Goal: Task Accomplishment & Management: Manage account settings

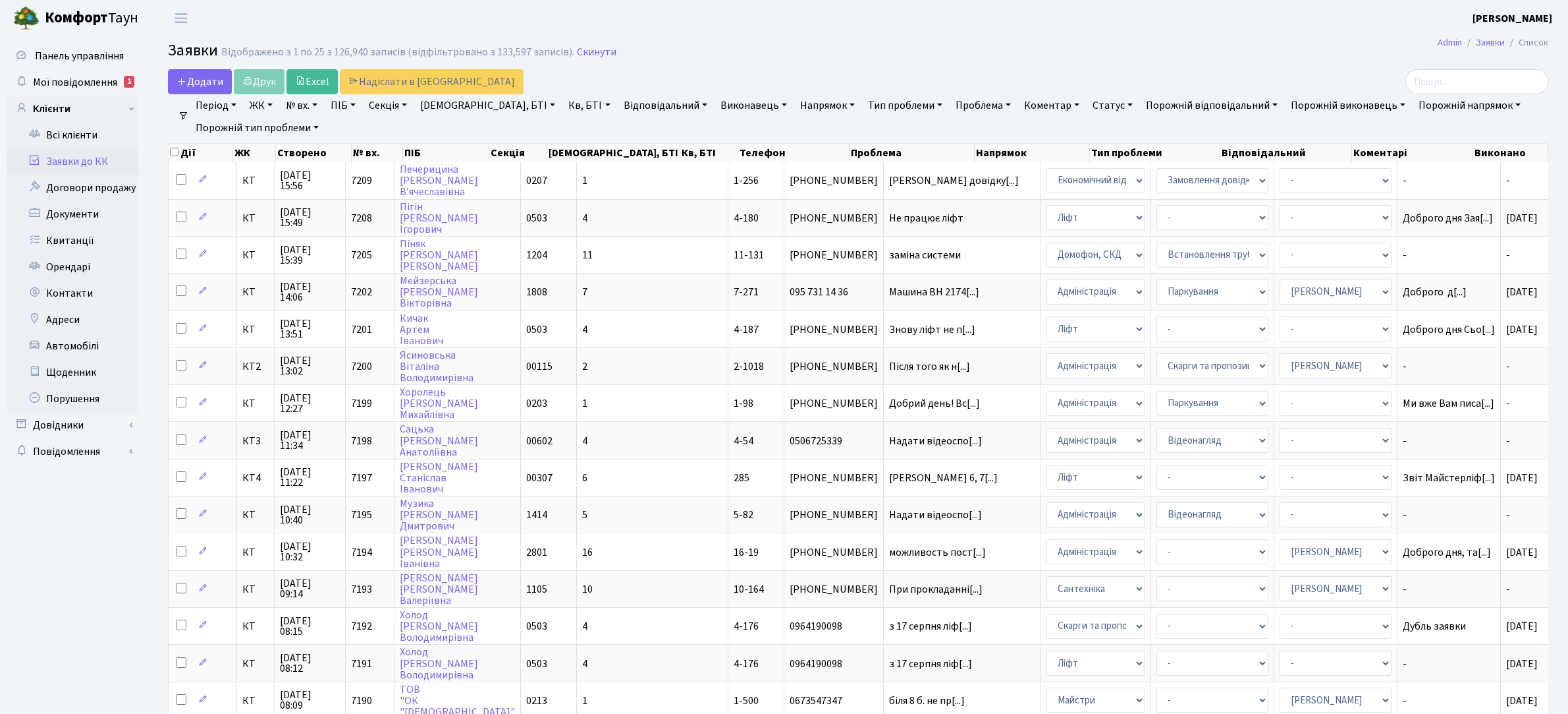
select select "25"
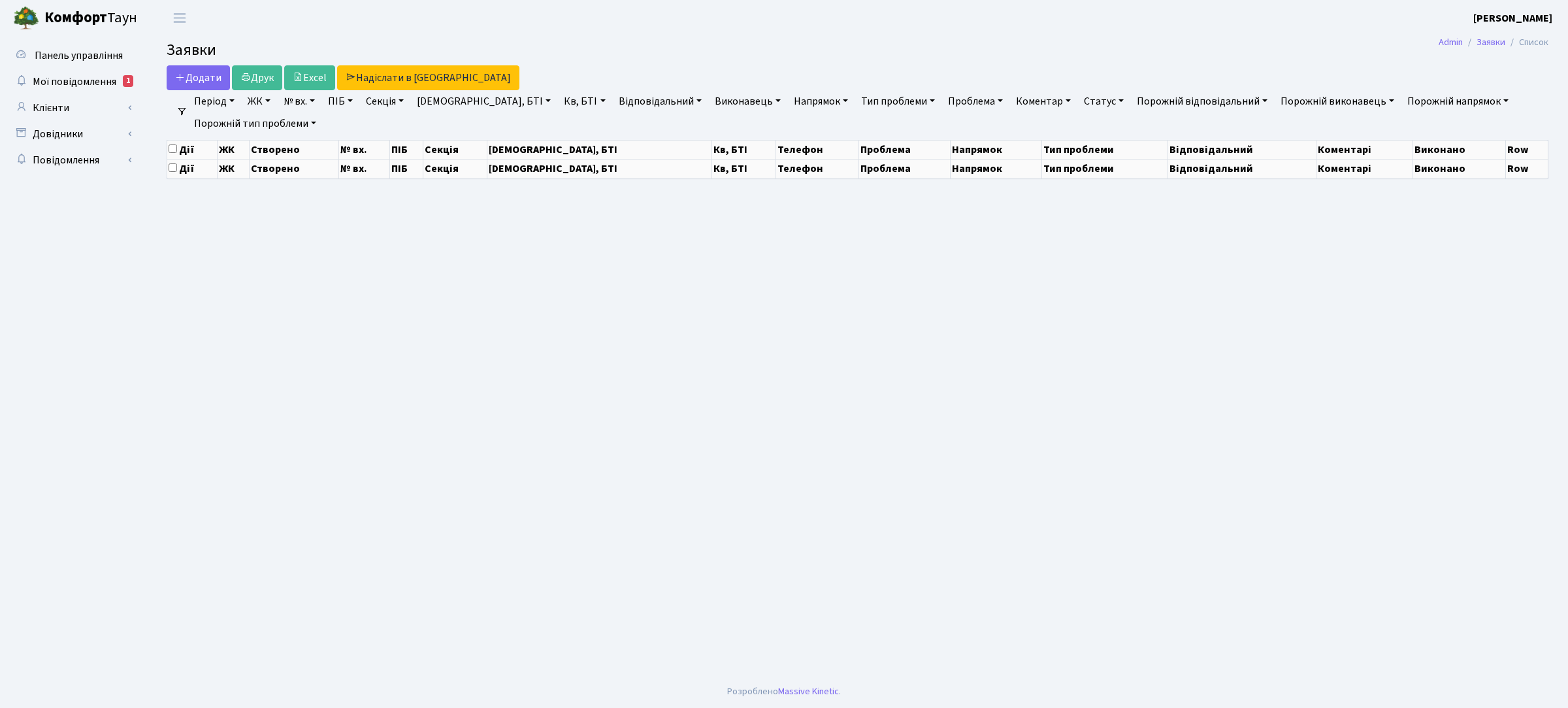
select select "25"
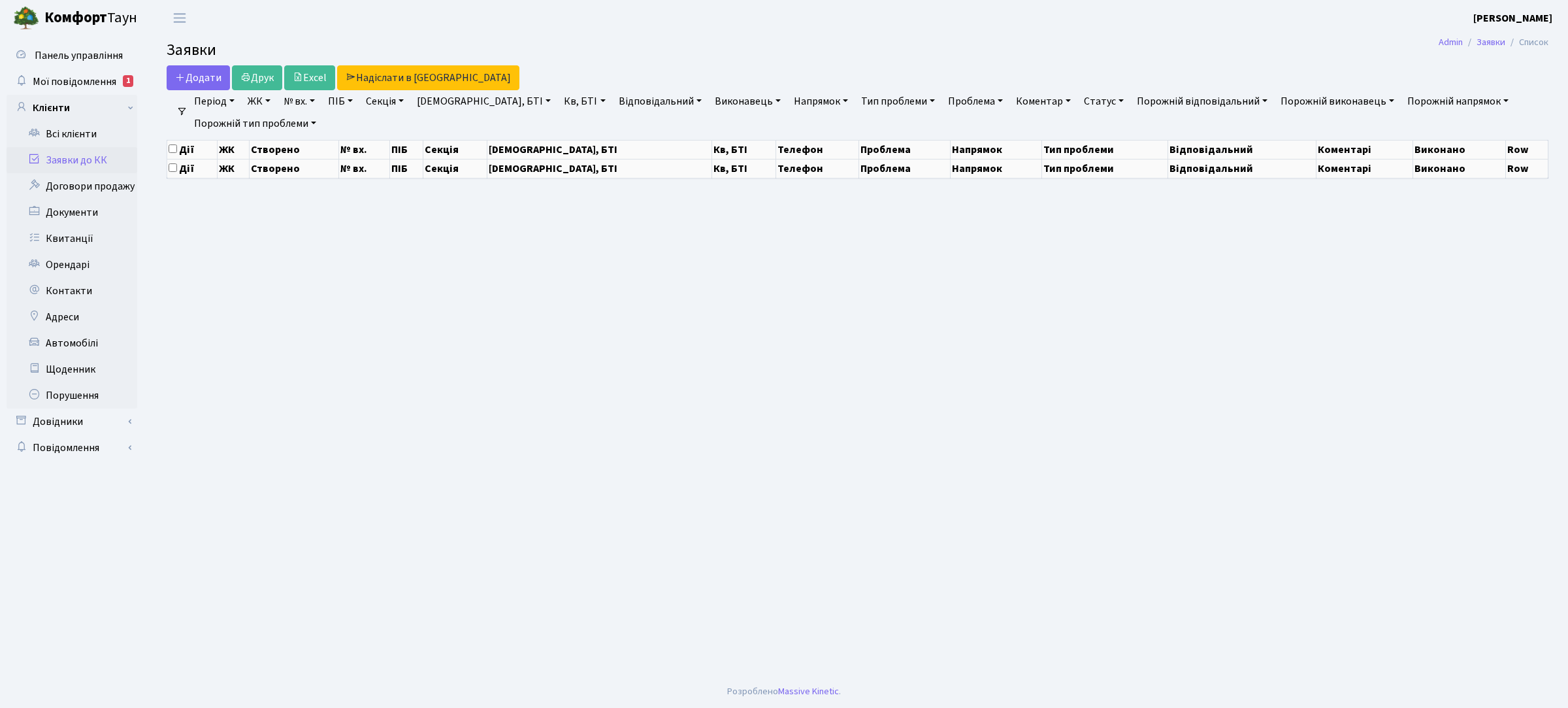
select select "25"
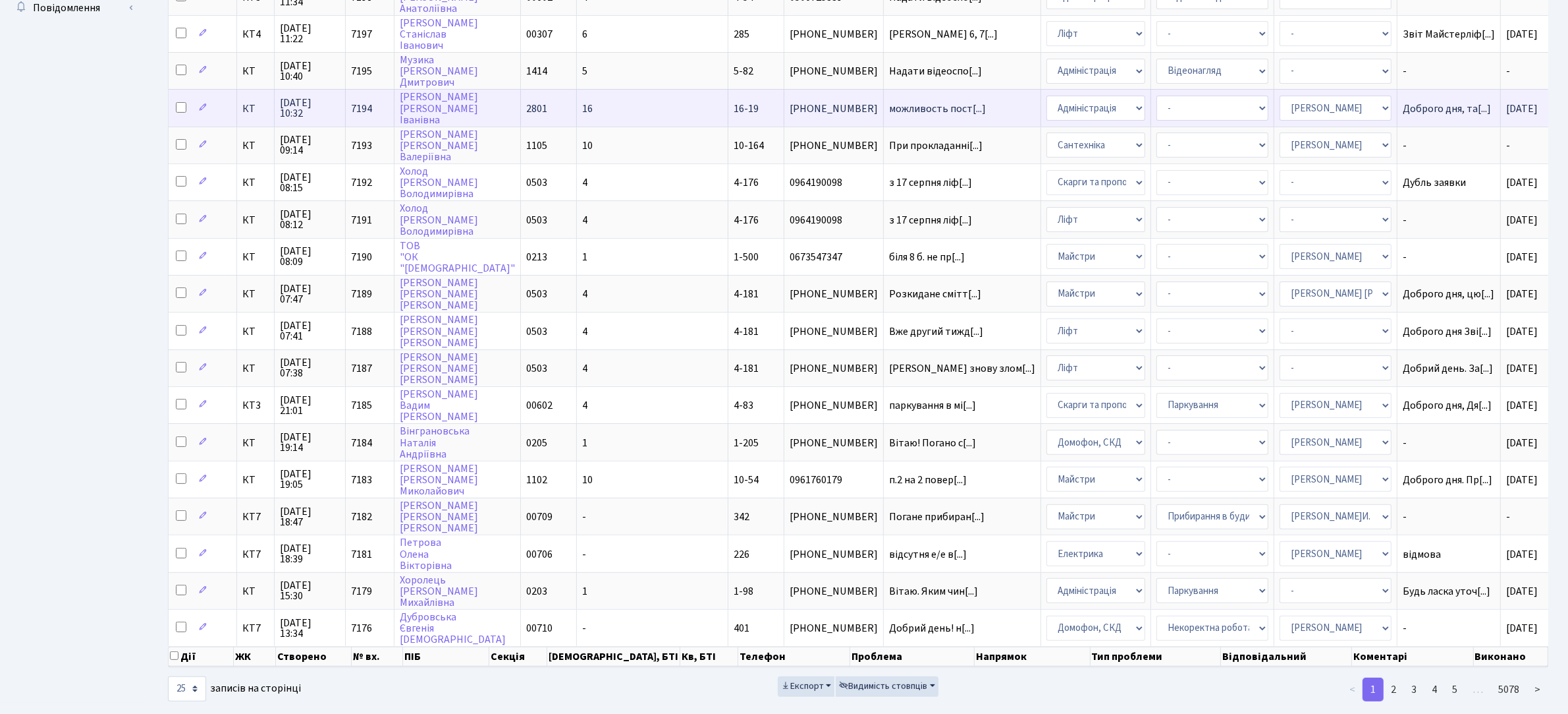
scroll to position [445, 0]
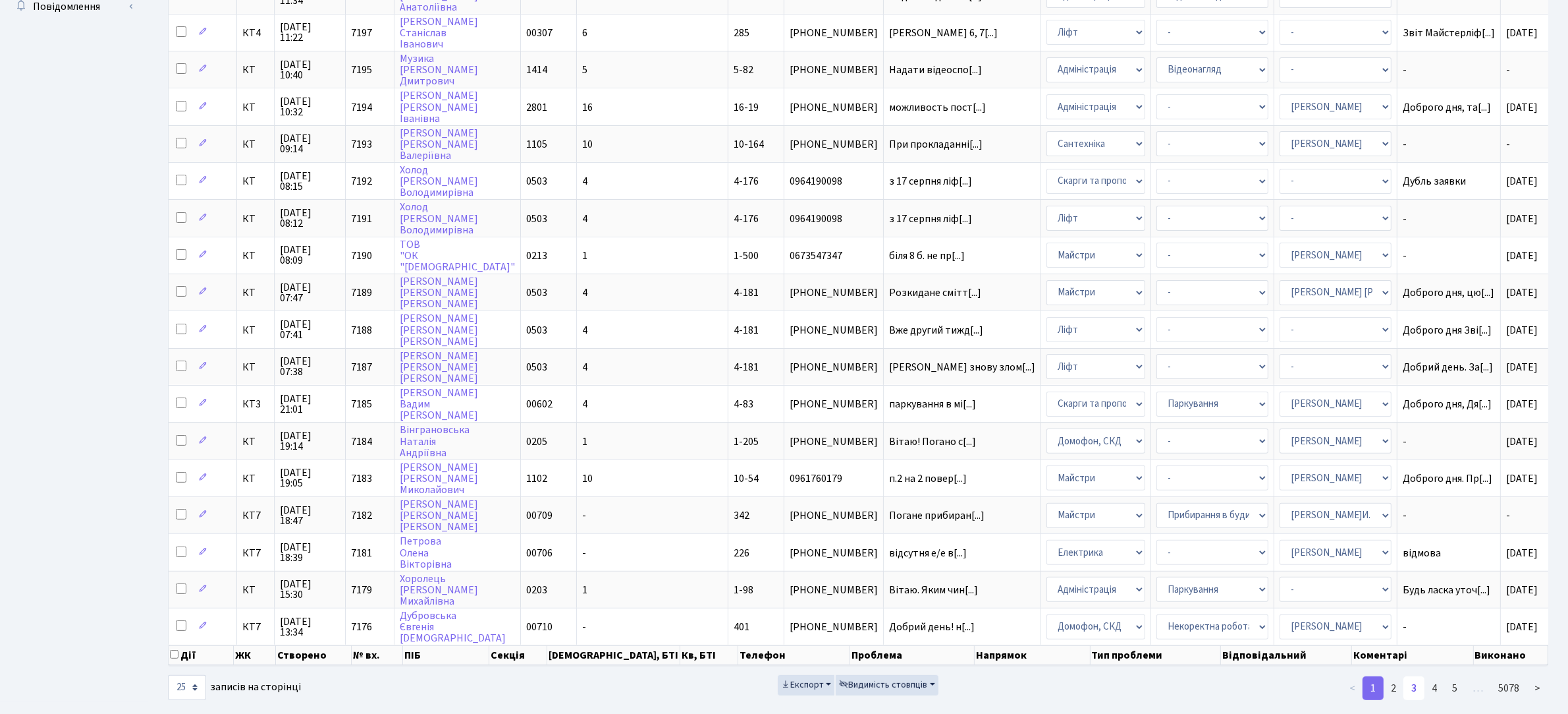
click at [1413, 676] on link "3" at bounding box center [1414, 687] width 21 height 23
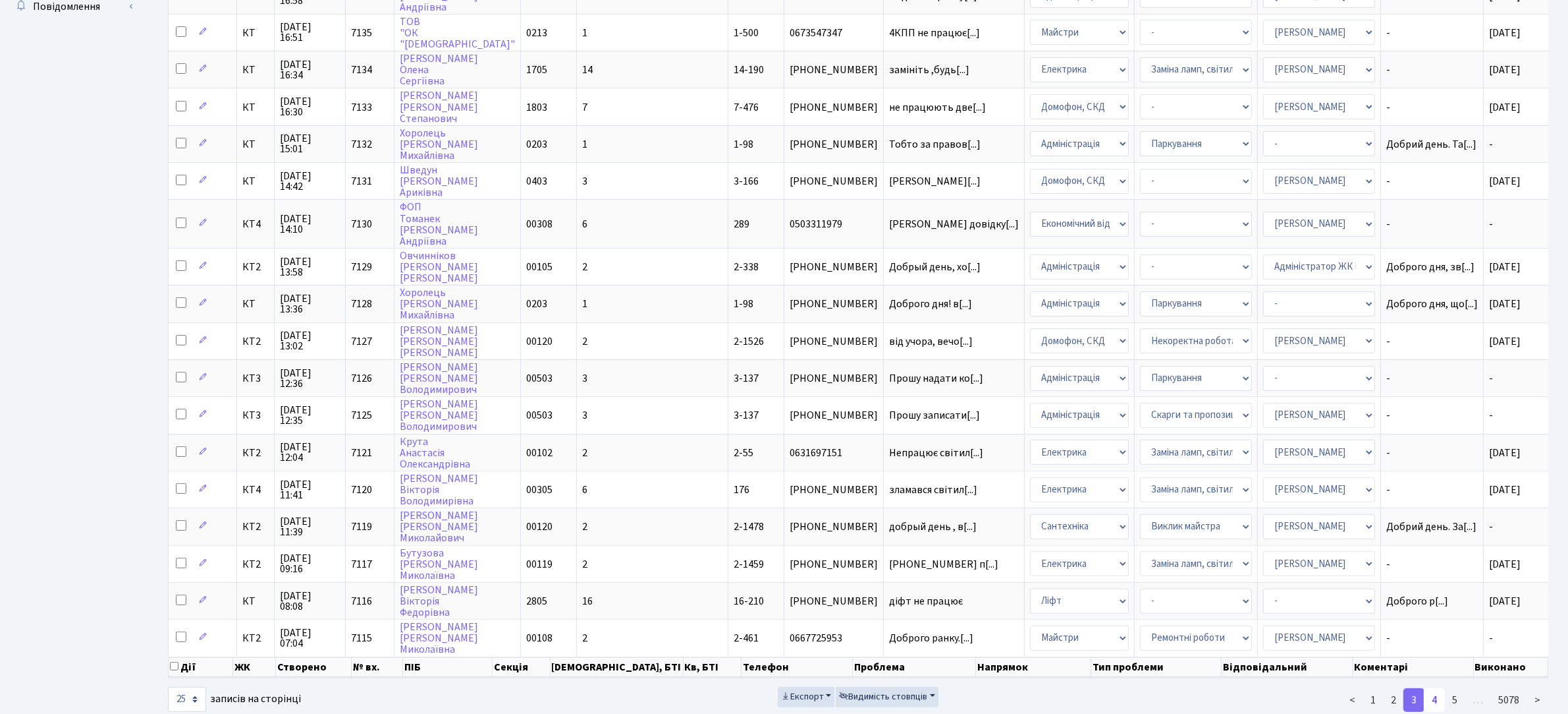
click at [1438, 688] on link "4" at bounding box center [1435, 699] width 21 height 23
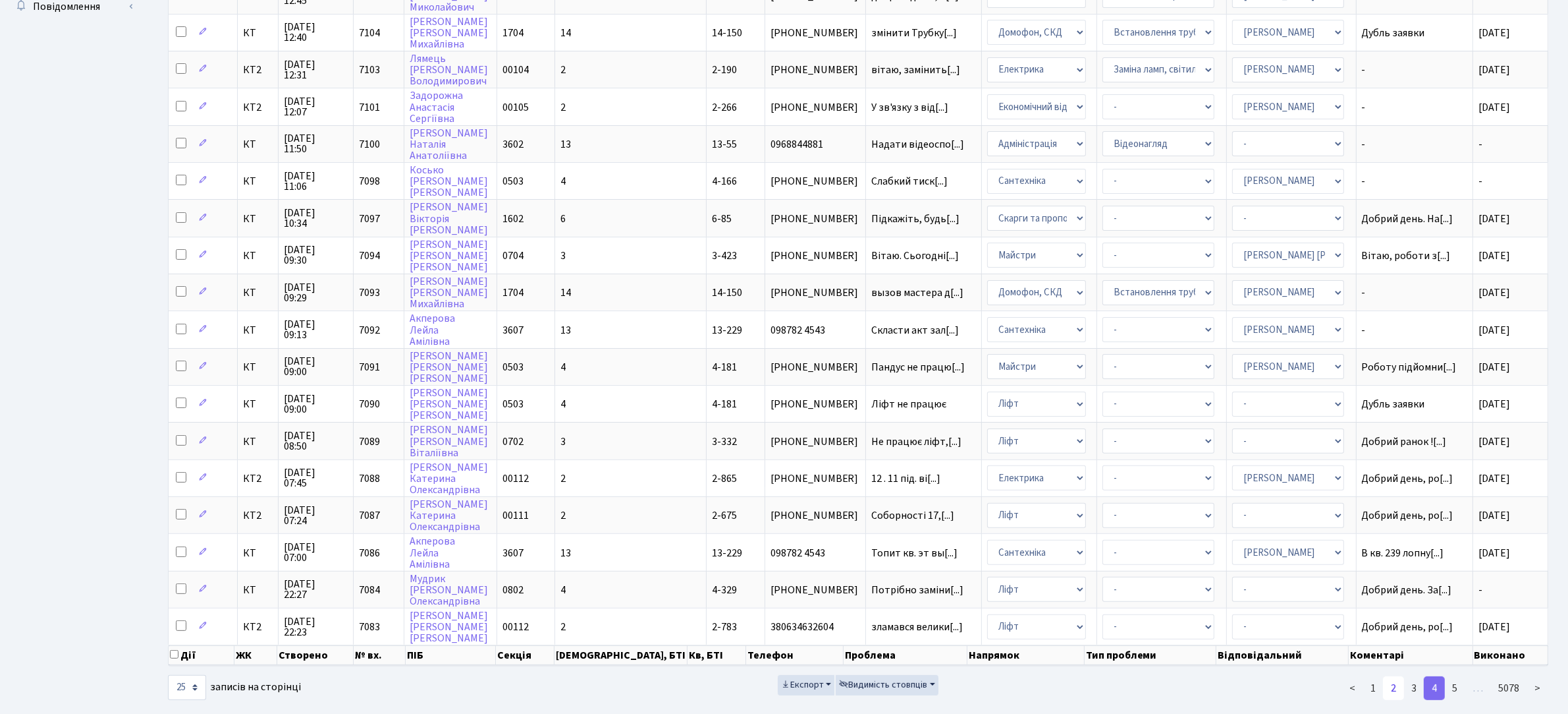
click at [1395, 676] on link "2" at bounding box center [1394, 687] width 21 height 23
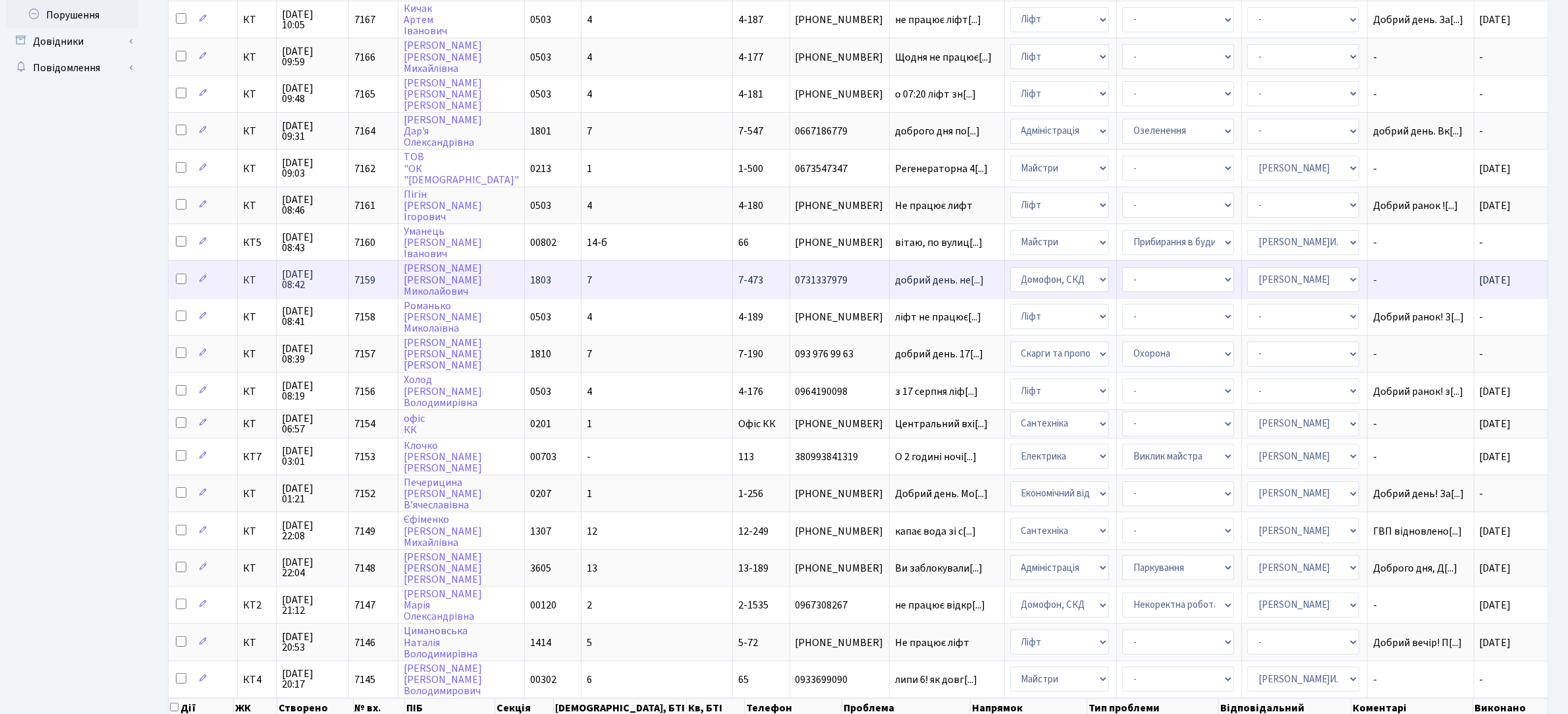
scroll to position [355, 0]
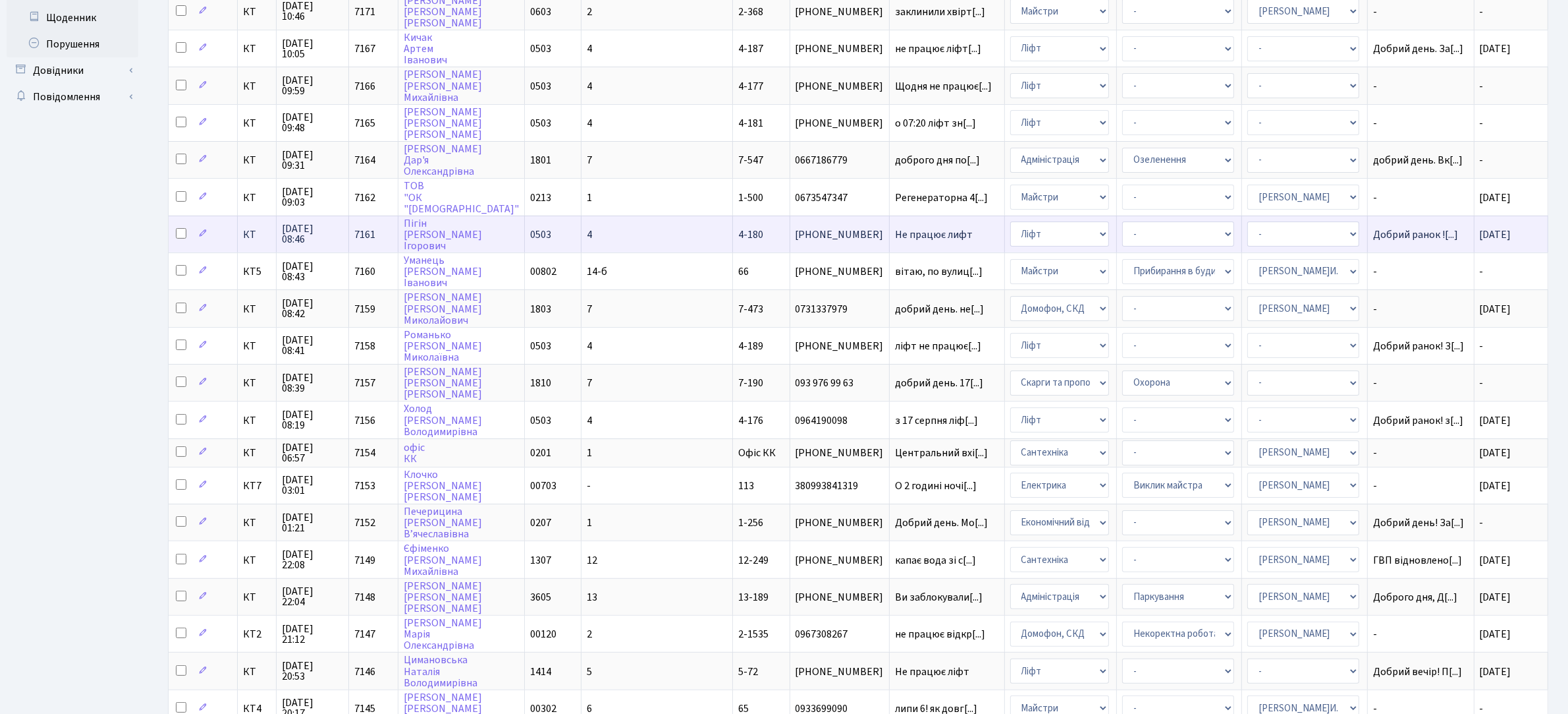
click at [895, 229] on span "Не працює лифт" at bounding box center [947, 234] width 104 height 11
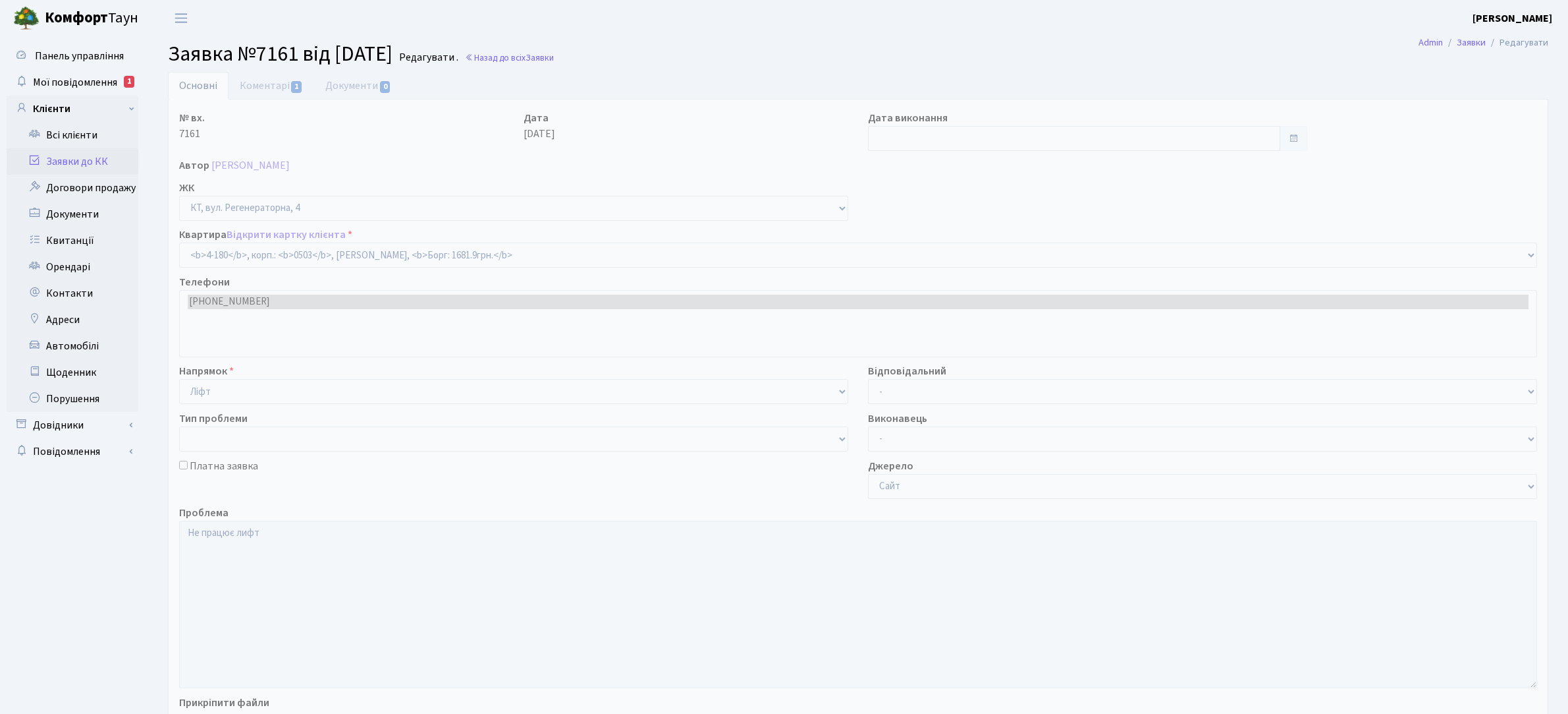
select select "1106"
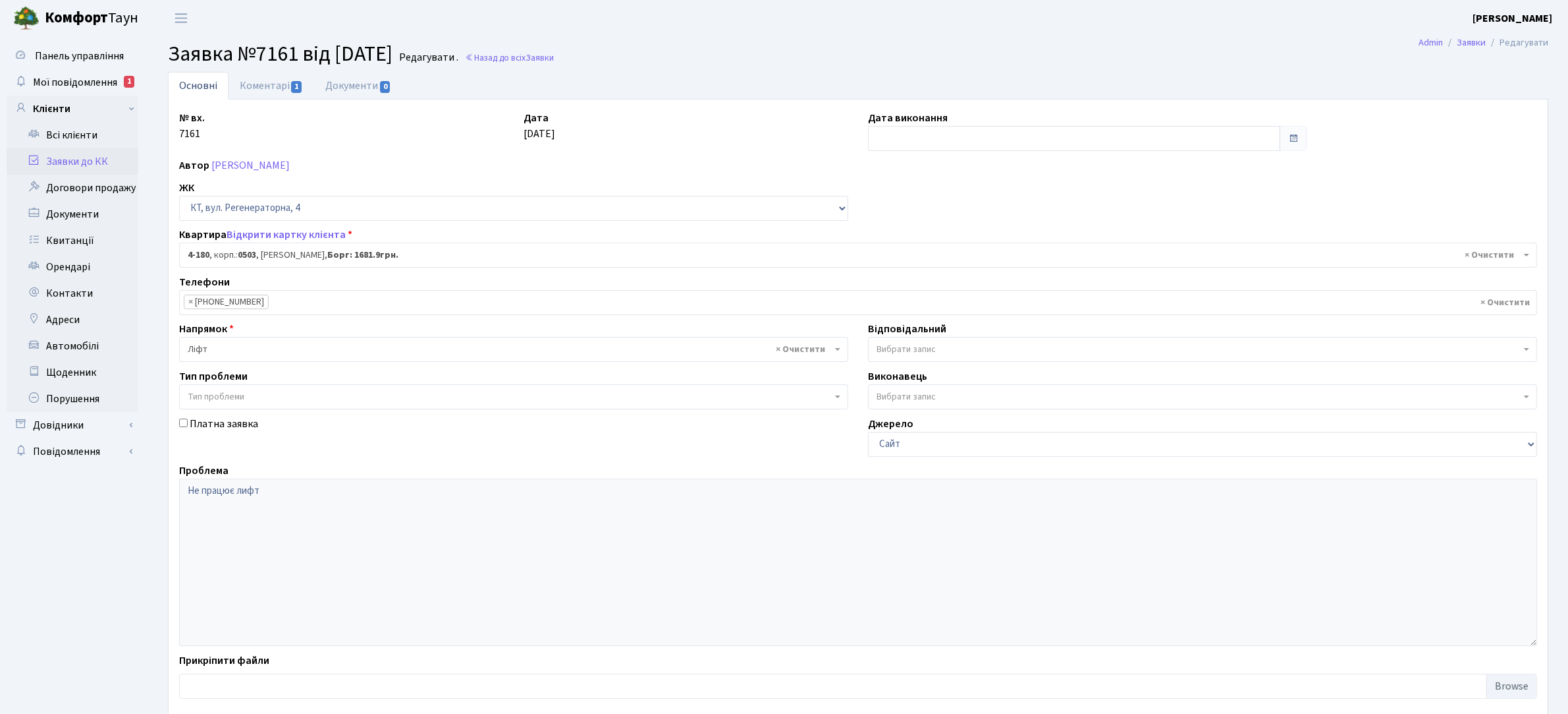
type input "[DATE]"
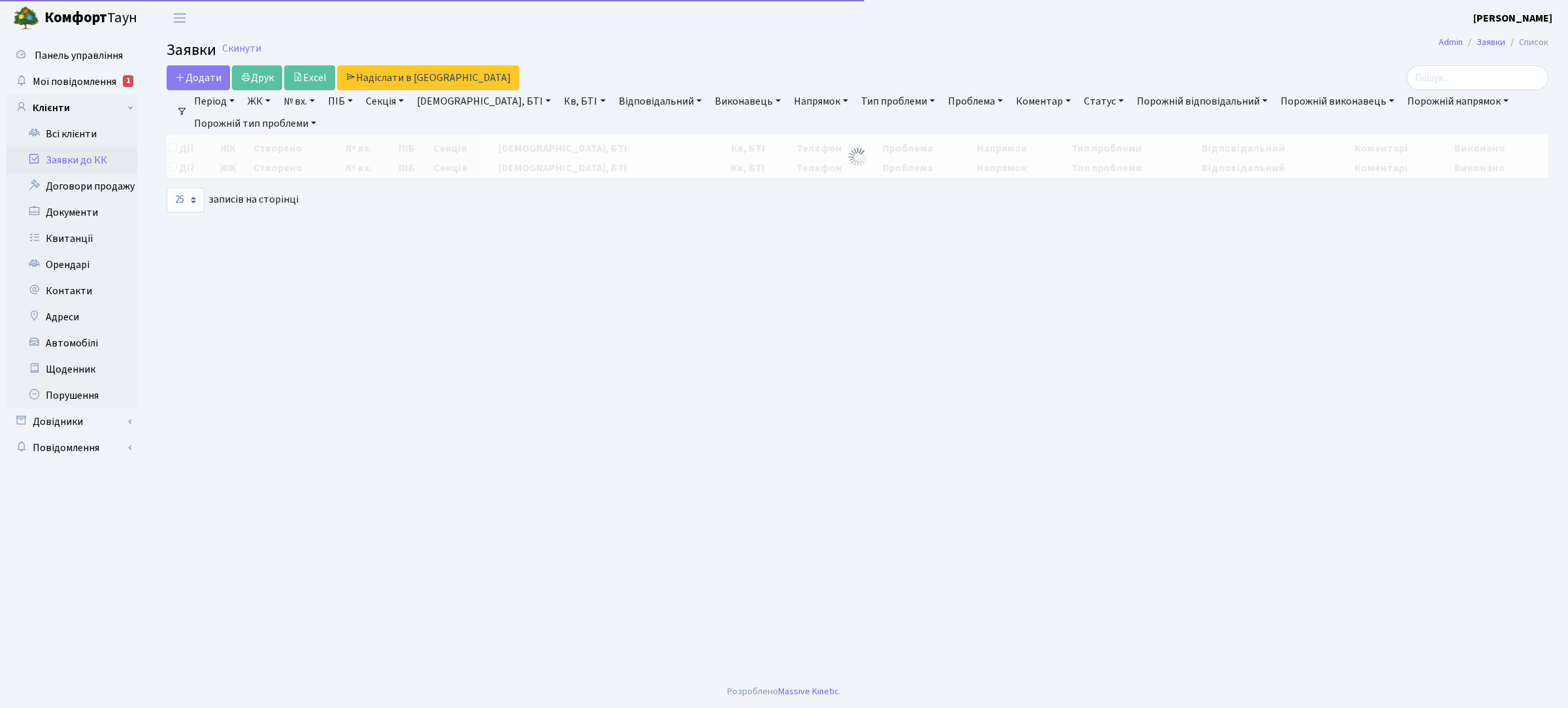
select select "25"
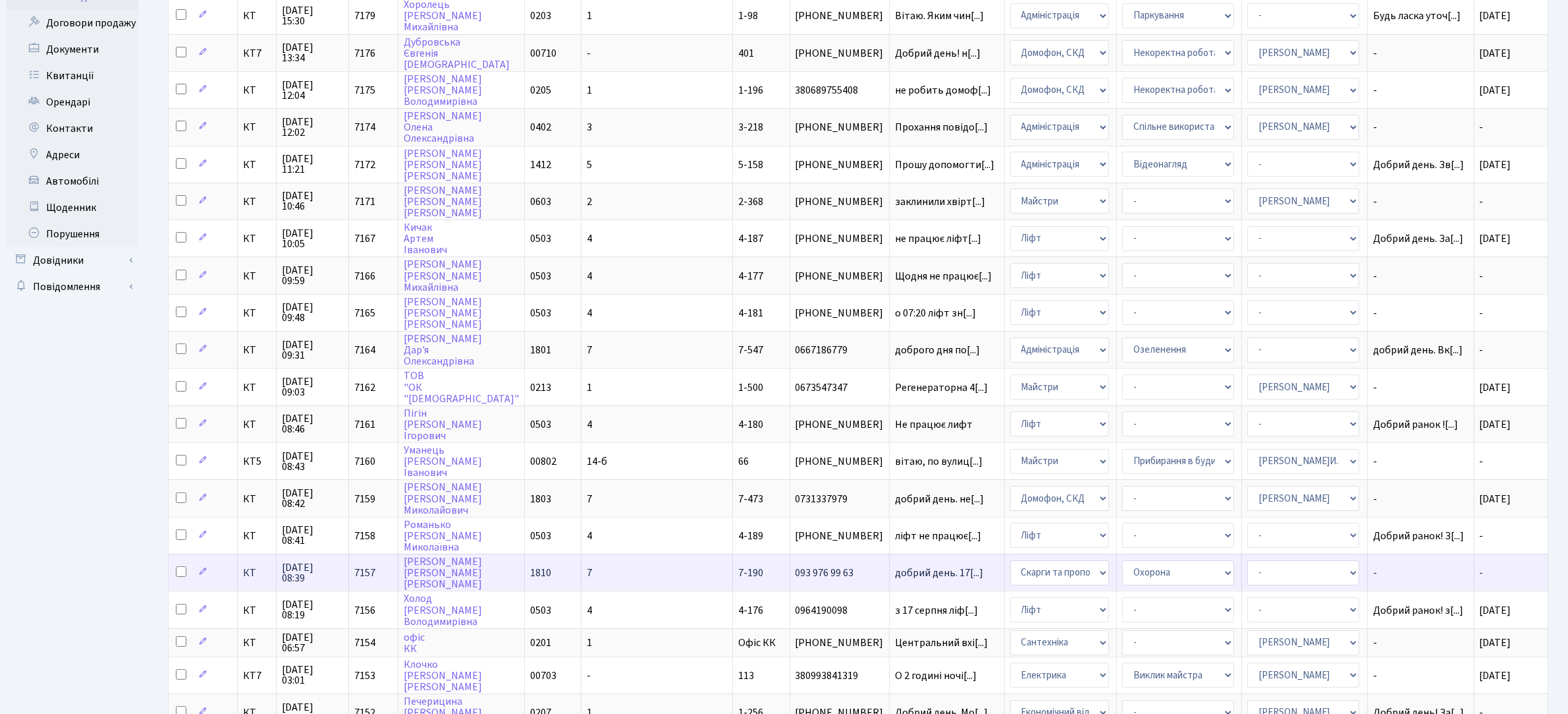
scroll to position [247, 0]
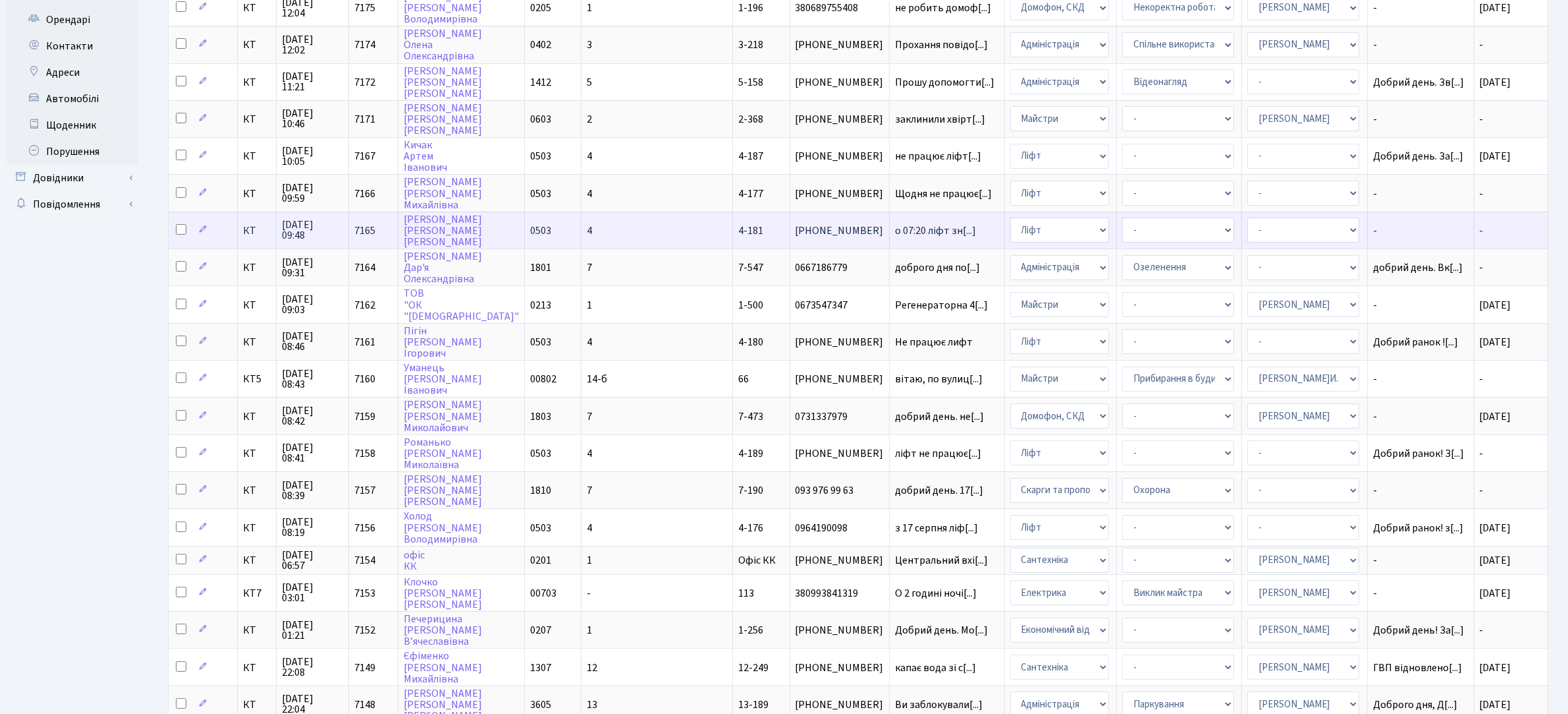
click at [739, 225] on span "4-181" at bounding box center [751, 231] width 25 height 15
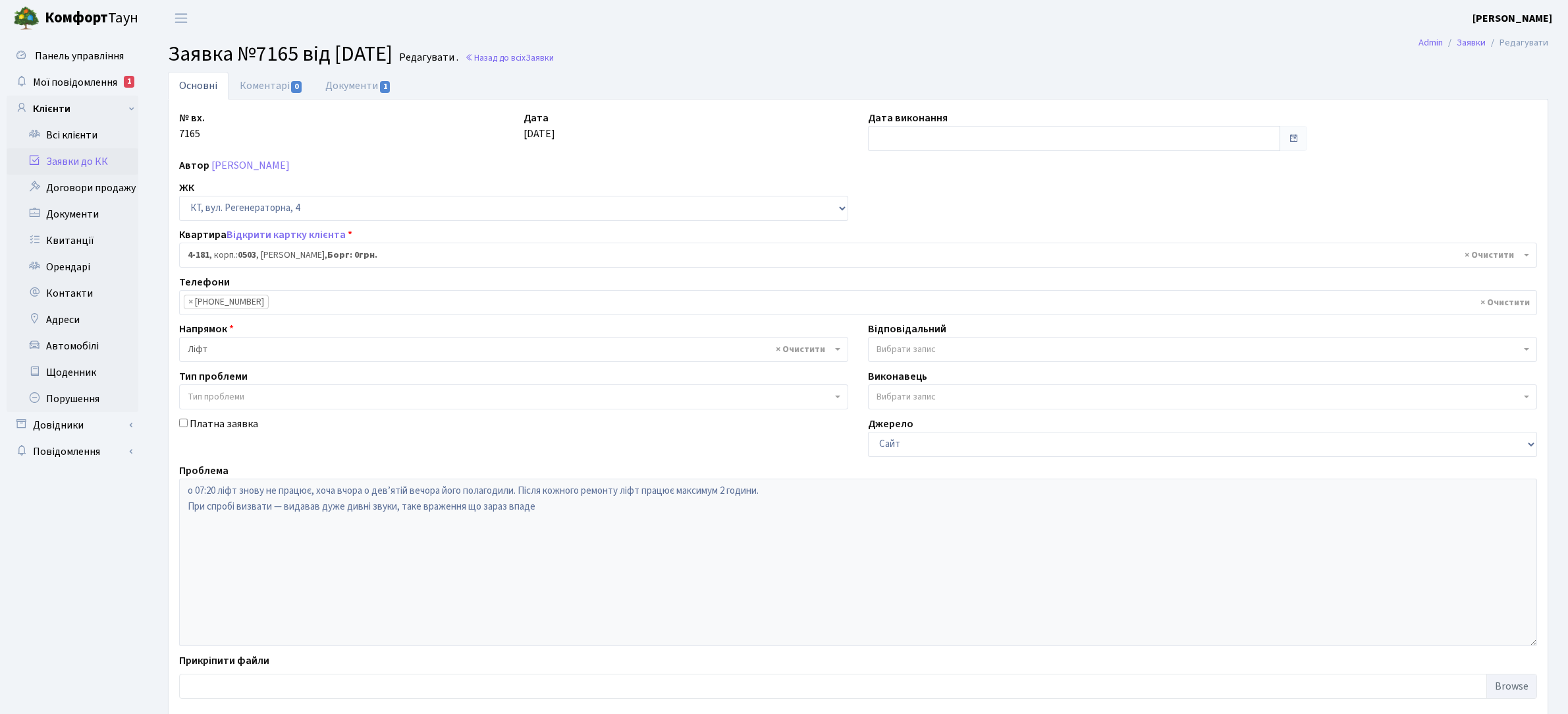
select select "1107"
click at [358, 90] on link "Документи 1" at bounding box center [358, 85] width 88 height 27
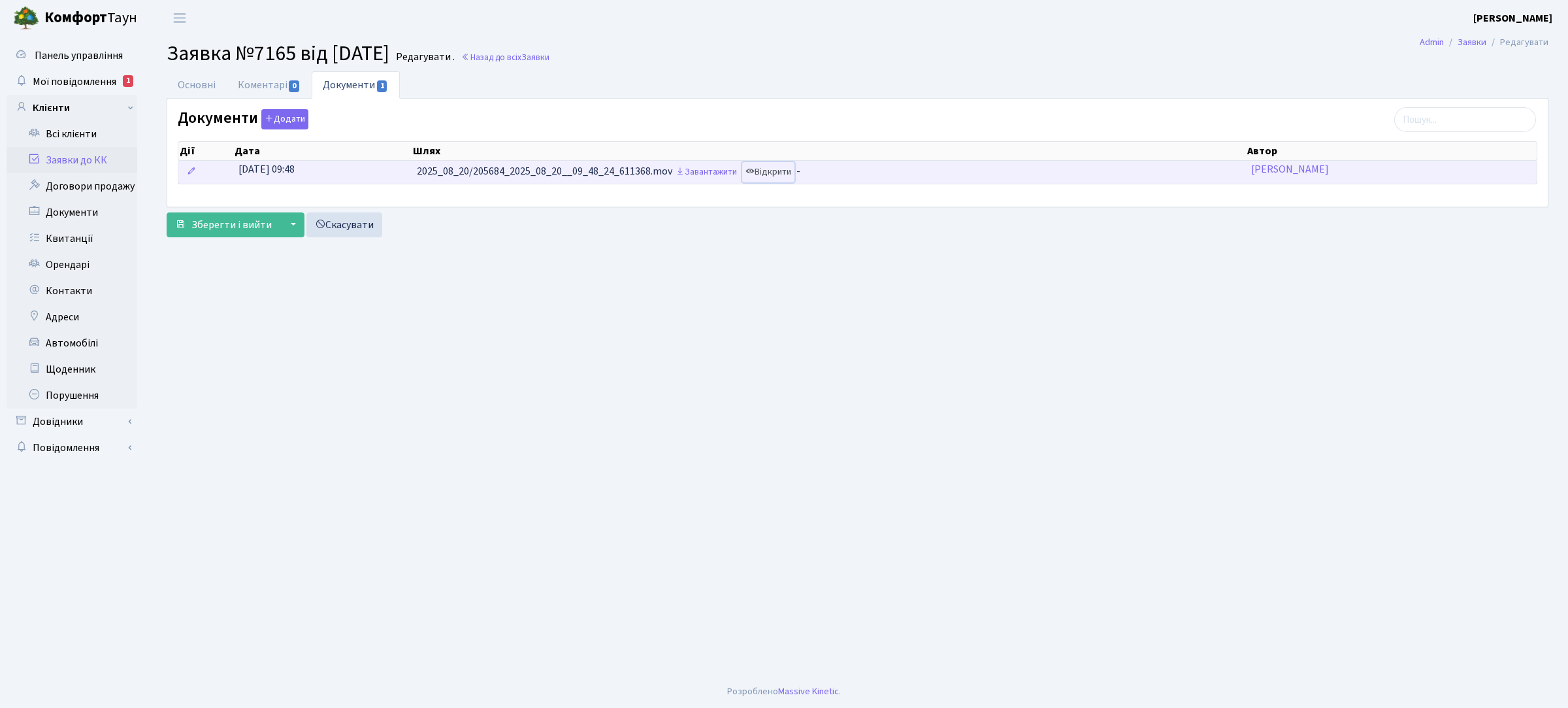
click at [768, 174] on link "Відкрити" at bounding box center [768, 172] width 52 height 20
click at [778, 170] on link "Відкрити" at bounding box center [768, 172] width 52 height 20
click at [716, 174] on link "Завантажити" at bounding box center [706, 172] width 68 height 20
click at [775, 177] on link "Відкрити" at bounding box center [768, 172] width 52 height 20
click at [763, 177] on link "Відкрити" at bounding box center [768, 172] width 52 height 20
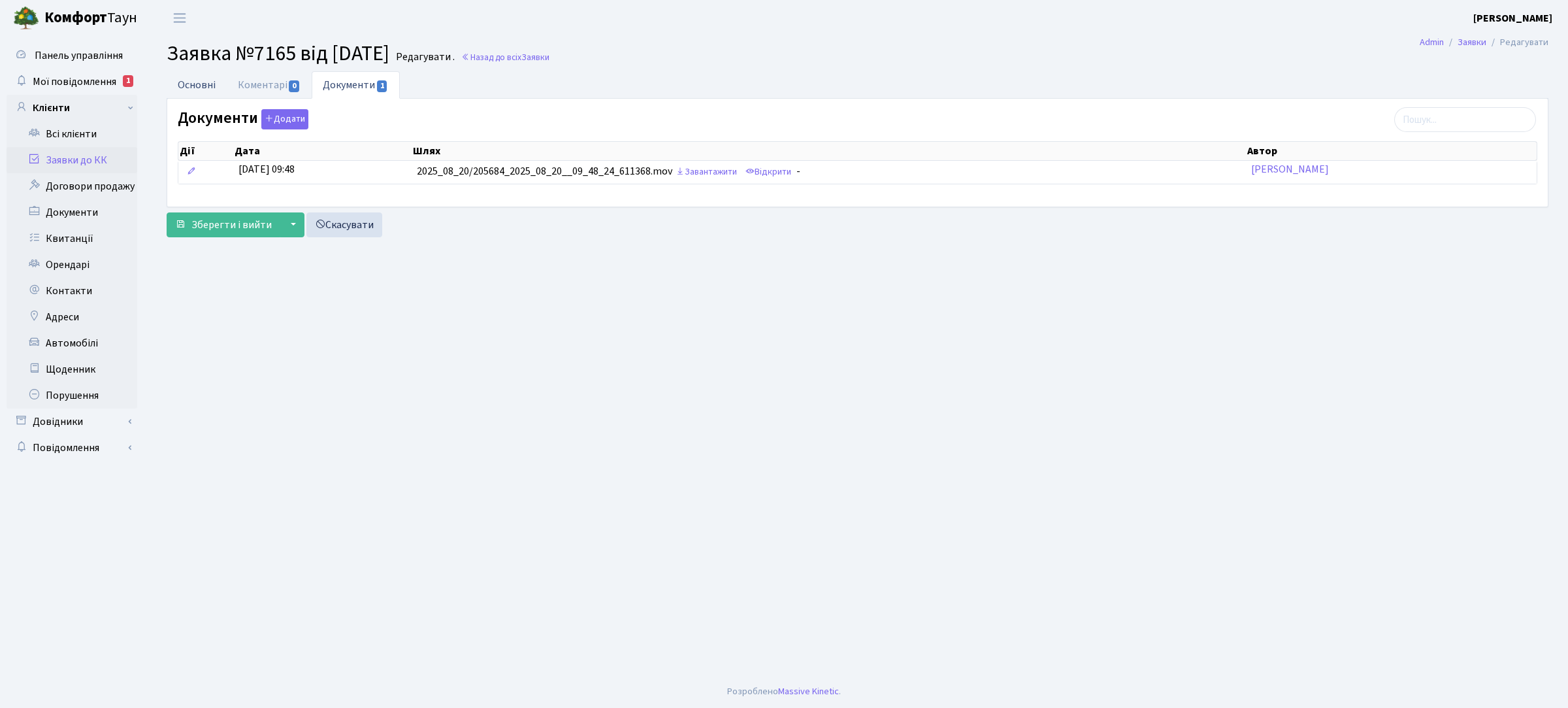
click at [190, 93] on link "Основні" at bounding box center [197, 84] width 60 height 26
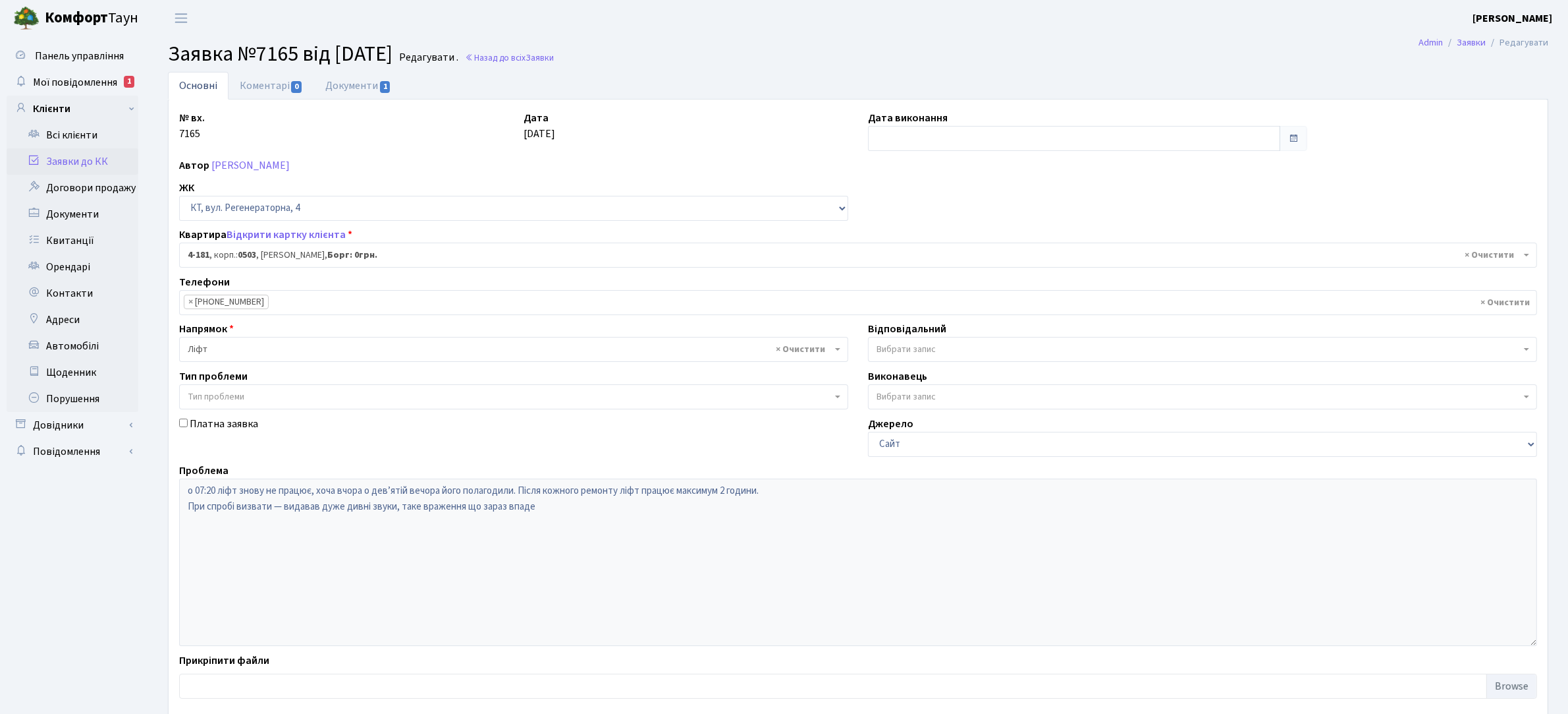
click at [66, 161] on link "Заявки до КК" at bounding box center [72, 161] width 132 height 27
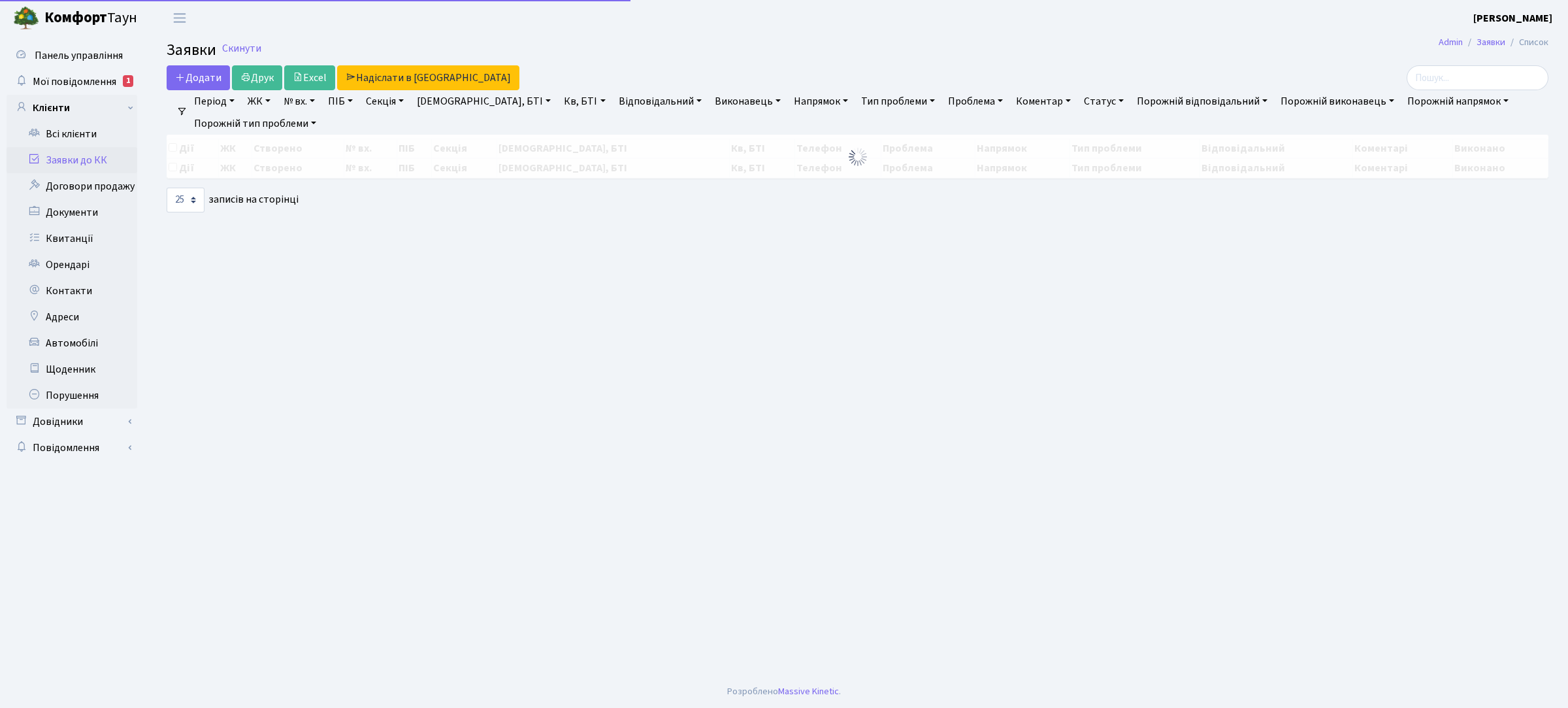
select select "25"
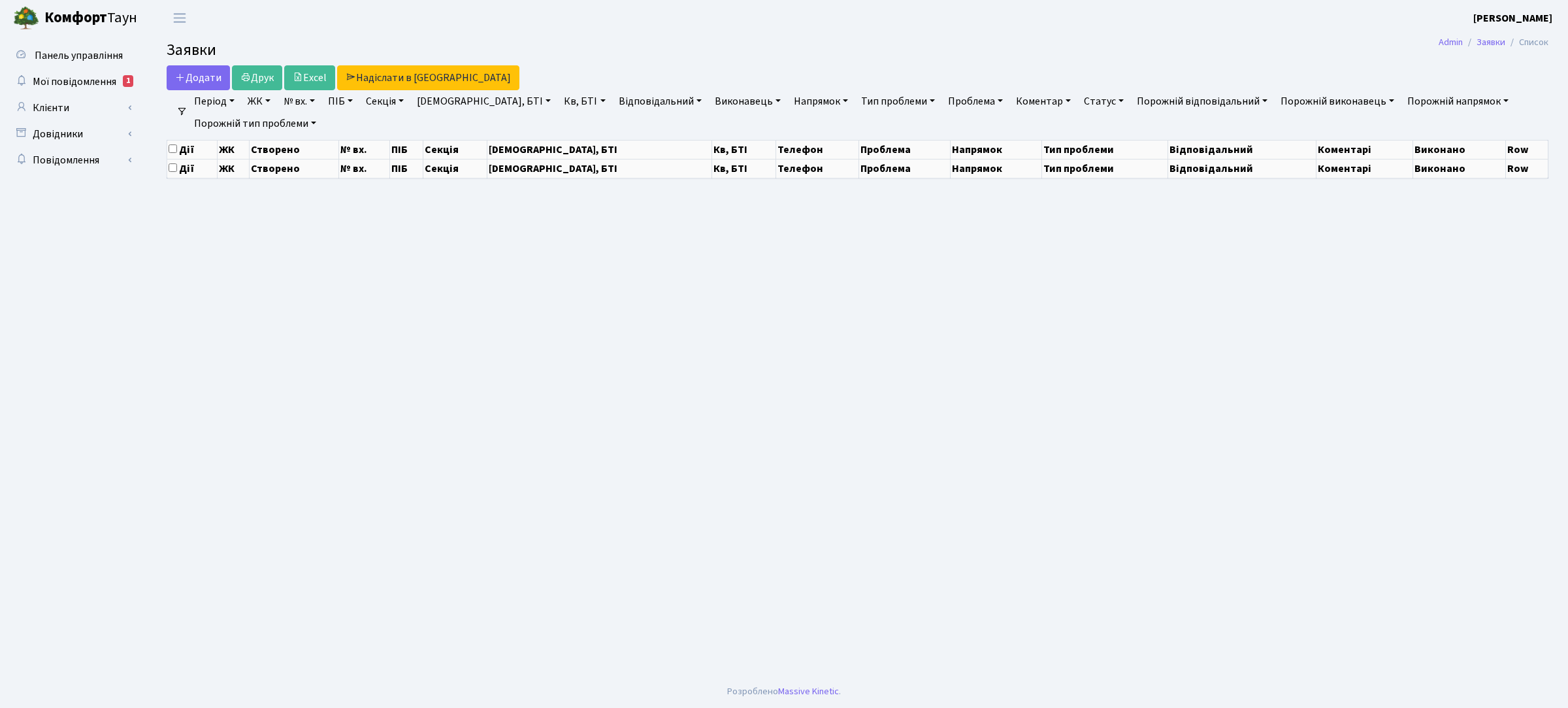
select select "25"
